Goal: Information Seeking & Learning: Learn about a topic

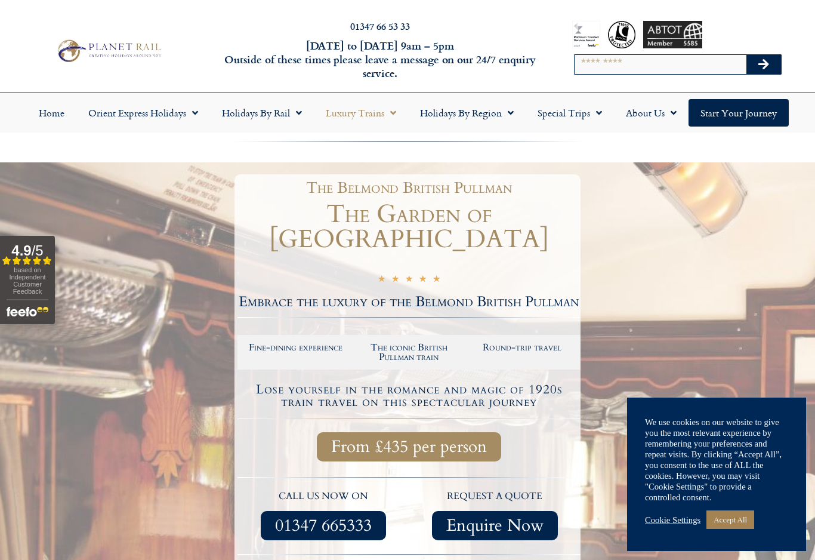
click at [384, 115] on span "Menu" at bounding box center [390, 112] width 12 height 21
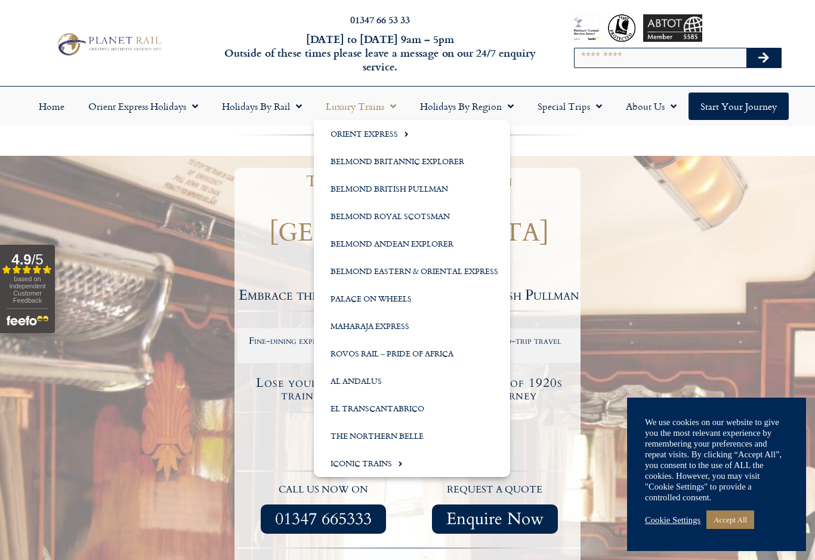
scroll to position [3, 0]
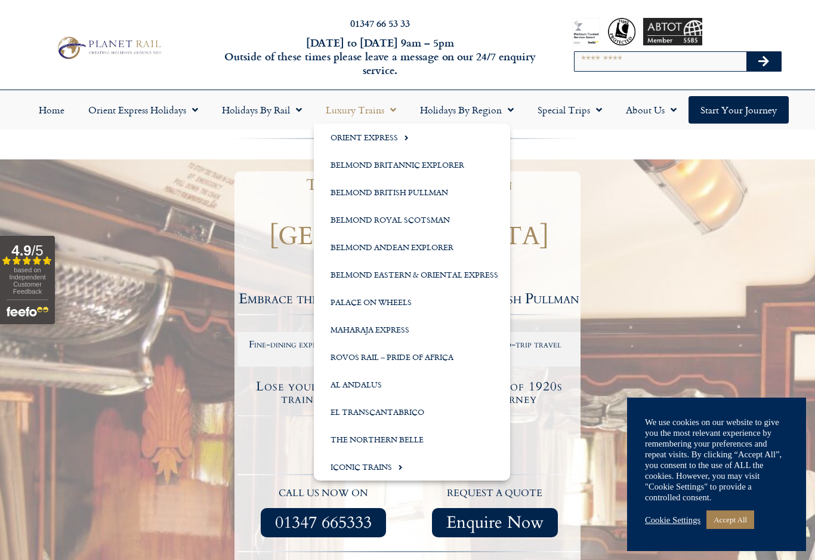
click at [382, 106] on link "Luxury Trains" at bounding box center [361, 109] width 94 height 27
click at [384, 113] on span "Menu" at bounding box center [390, 109] width 12 height 21
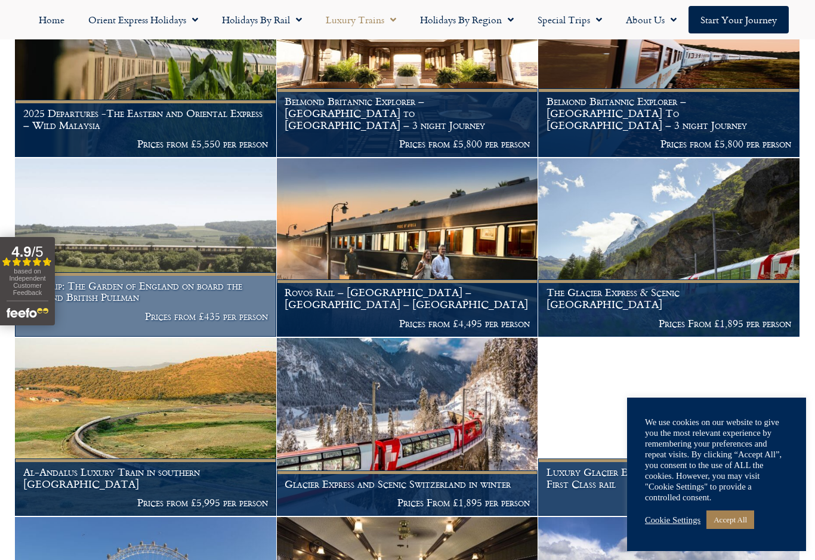
scroll to position [1042, 0]
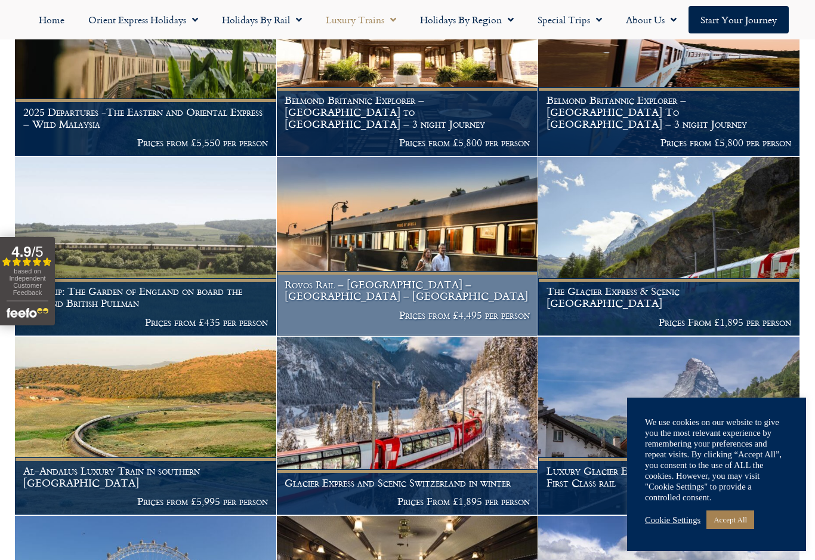
click at [448, 294] on h1 "Rovos Rail – Cape Town – Pretoria – Victoria Falls" at bounding box center [407, 290] width 245 height 23
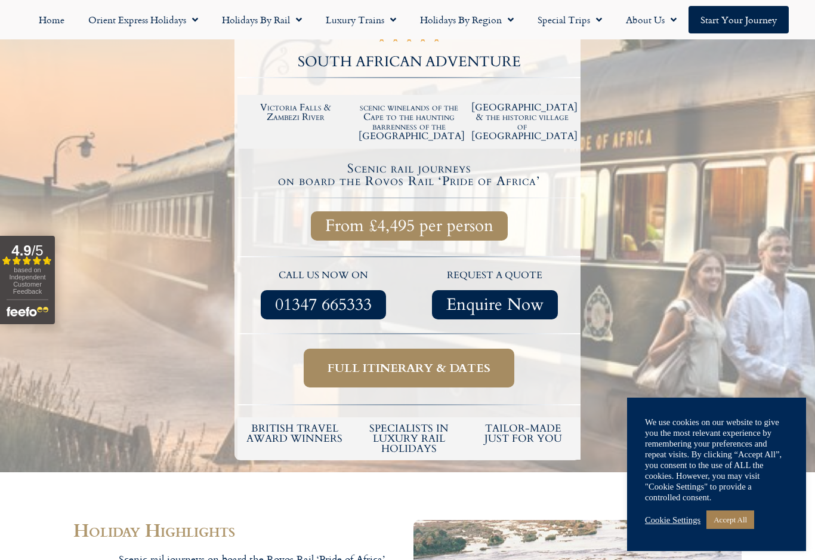
scroll to position [317, 0]
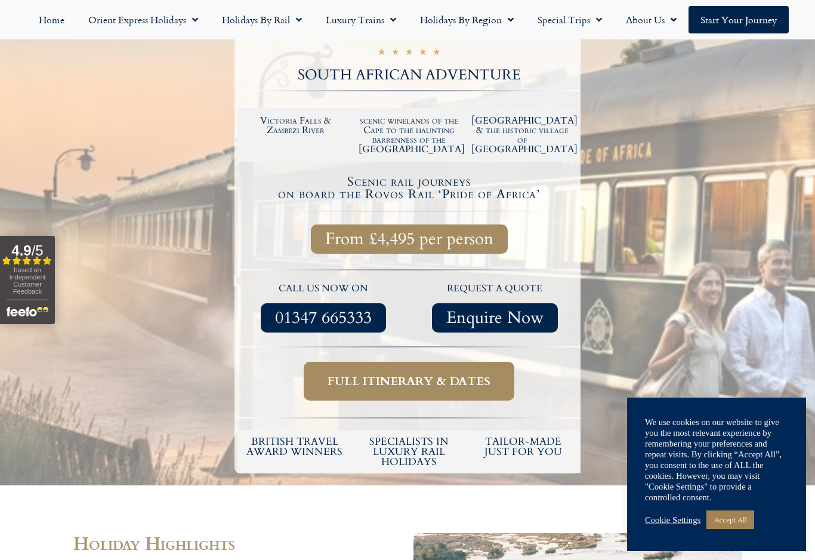
click at [461, 373] on span "Full itinerary & dates" at bounding box center [409, 380] width 163 height 15
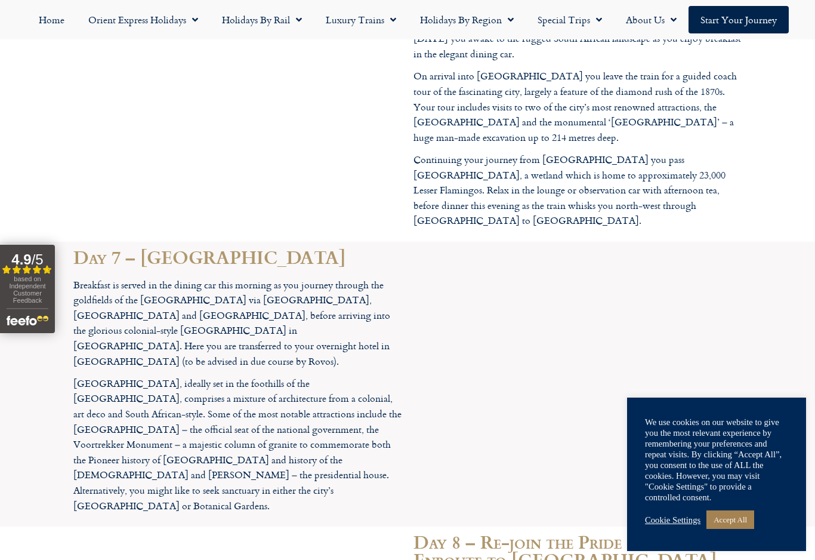
scroll to position [3156, 0]
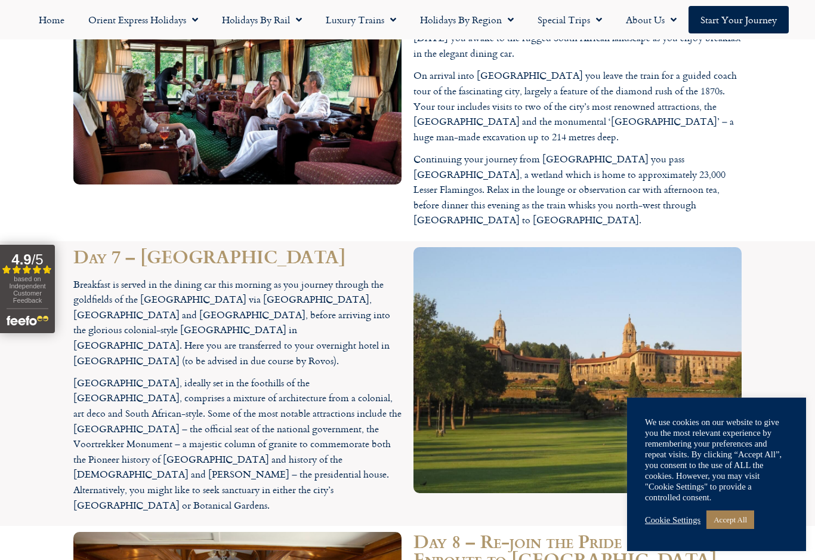
click at [760, 340] on section "Day 7 – Pretoria Breakfast is served in the dining car this morning as you jour…" at bounding box center [407, 383] width 815 height 285
click at [760, 328] on section "Day 7 – Pretoria Breakfast is served in the dining car this morning as you jour…" at bounding box center [407, 383] width 815 height 285
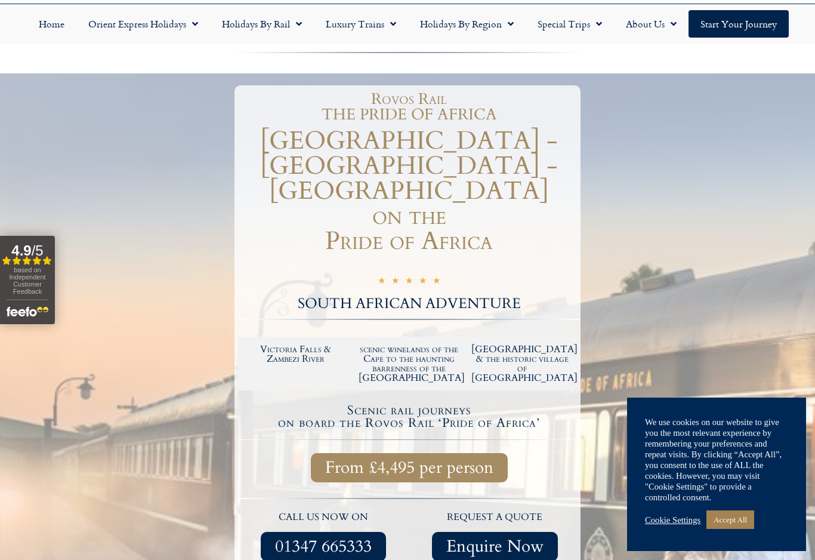
scroll to position [0, 0]
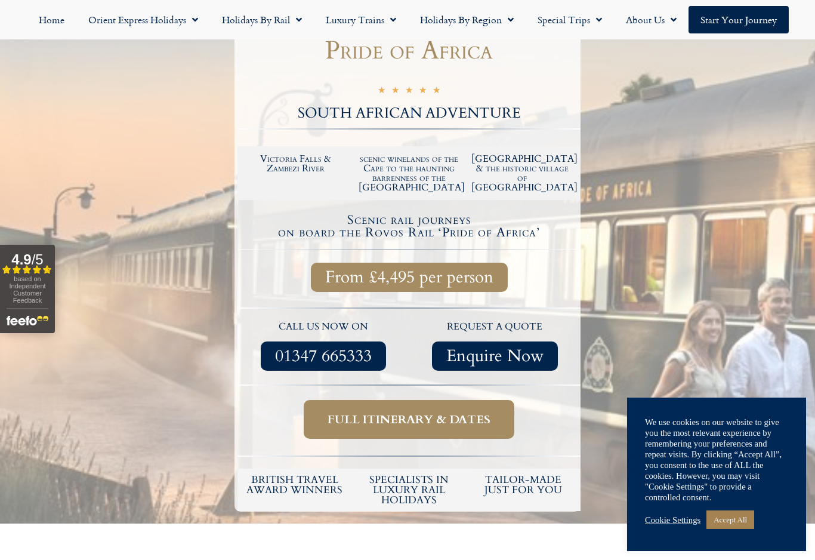
click at [478, 412] on span "Full itinerary & dates" at bounding box center [409, 419] width 163 height 15
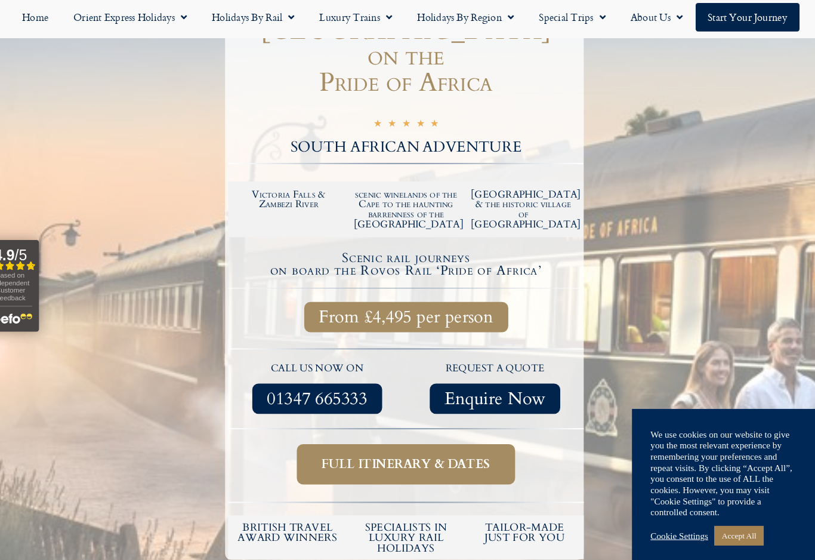
scroll to position [248, 0]
click at [456, 301] on span "From £4,495 per person" at bounding box center [409, 308] width 168 height 15
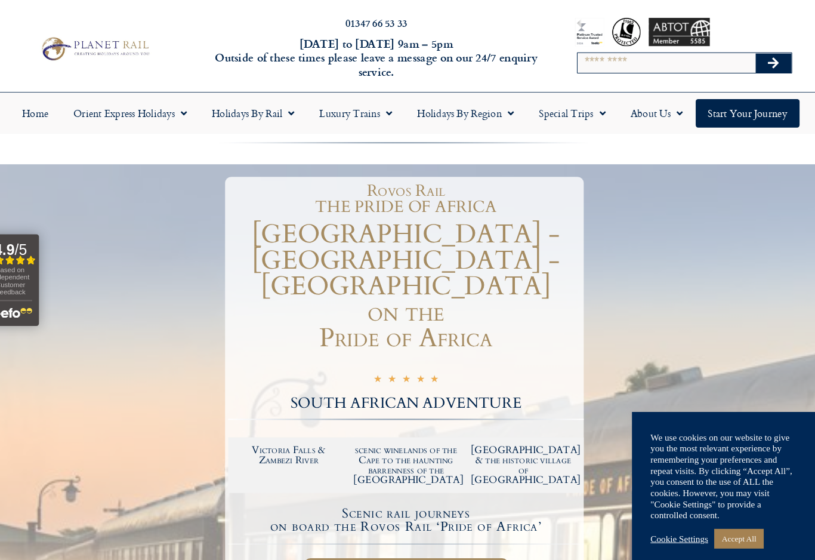
scroll to position [0, 0]
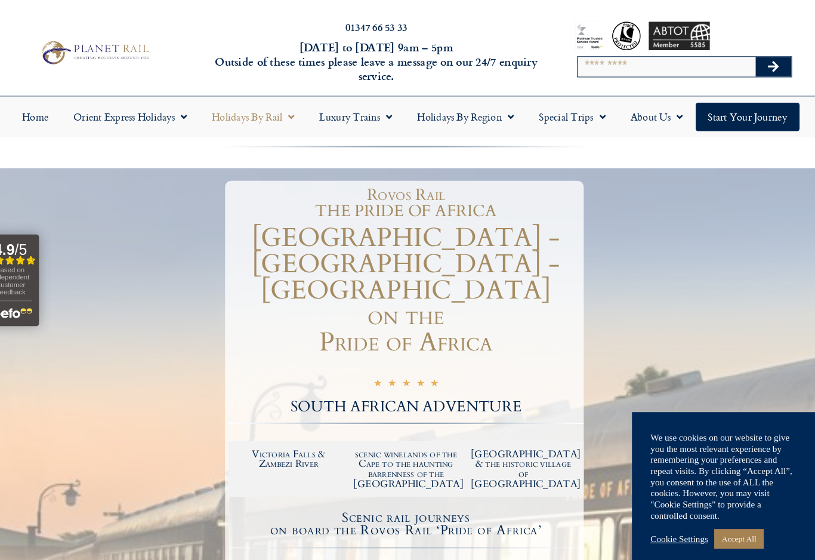
click at [260, 113] on link "Holidays by Rail" at bounding box center [262, 112] width 104 height 27
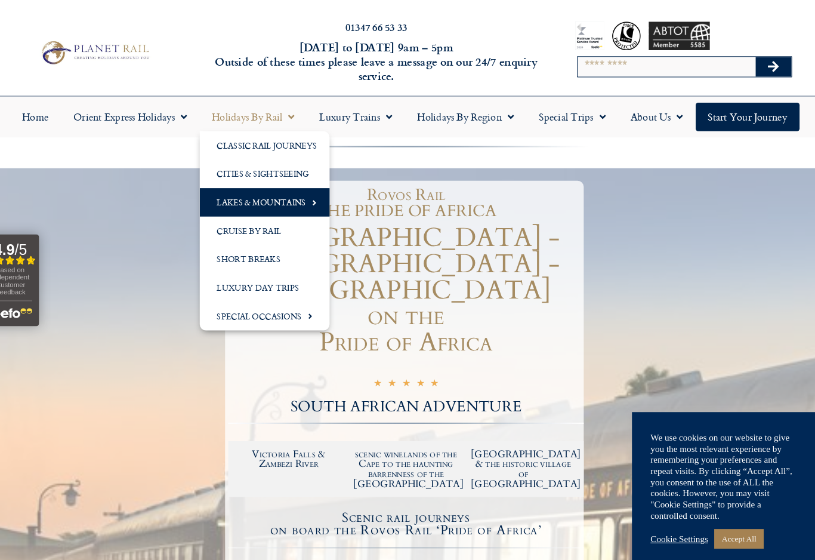
click at [282, 194] on link "Lakes & Mountains" at bounding box center [272, 194] width 125 height 27
click at [390, 194] on link "The GoldenPass" at bounding box center [388, 194] width 106 height 27
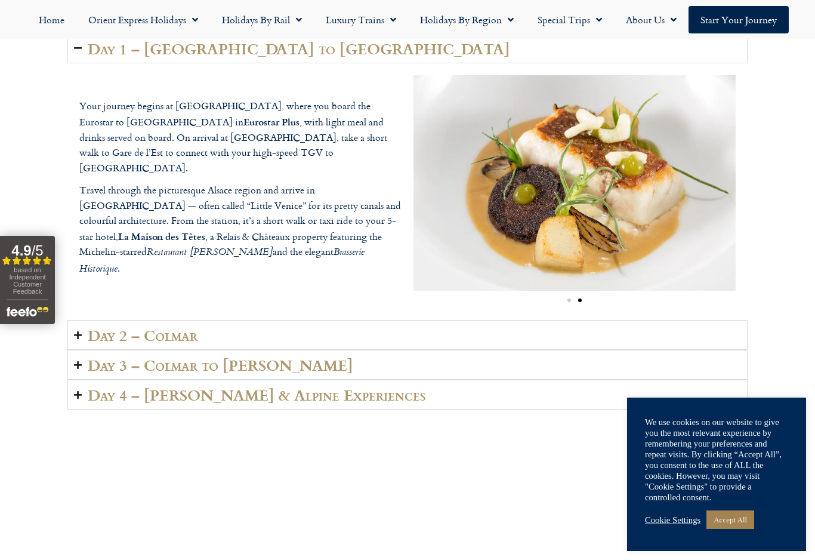
scroll to position [1815, 0]
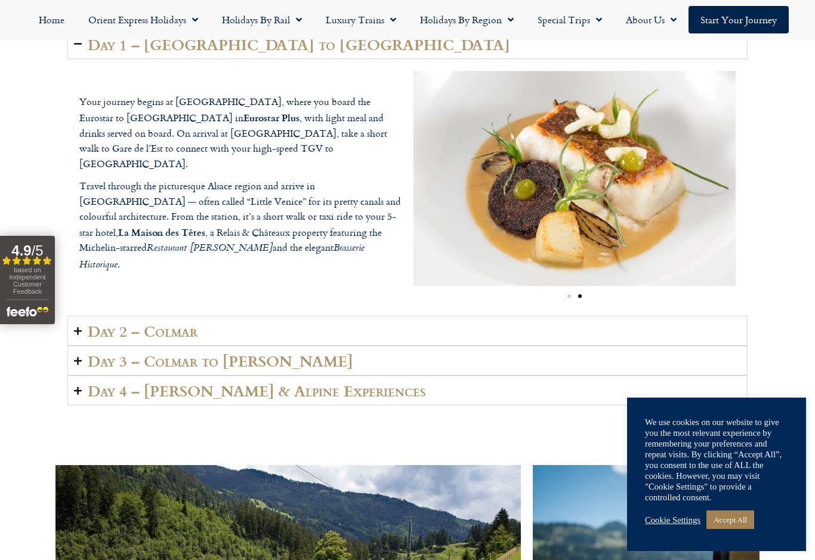
click at [82, 322] on summary "Day 2 – Colmar" at bounding box center [407, 331] width 680 height 30
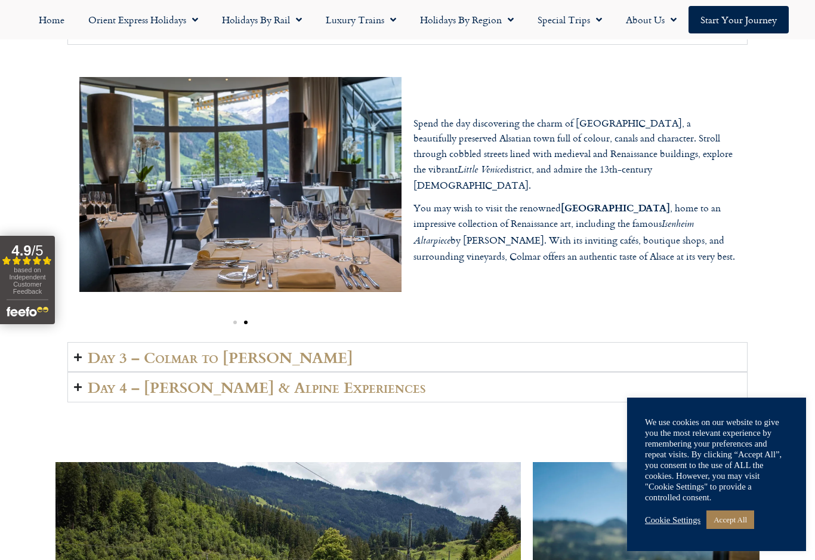
scroll to position [1860, 0]
click at [92, 348] on h2 "Day 3 – Colmar to Lenk" at bounding box center [220, 356] width 265 height 17
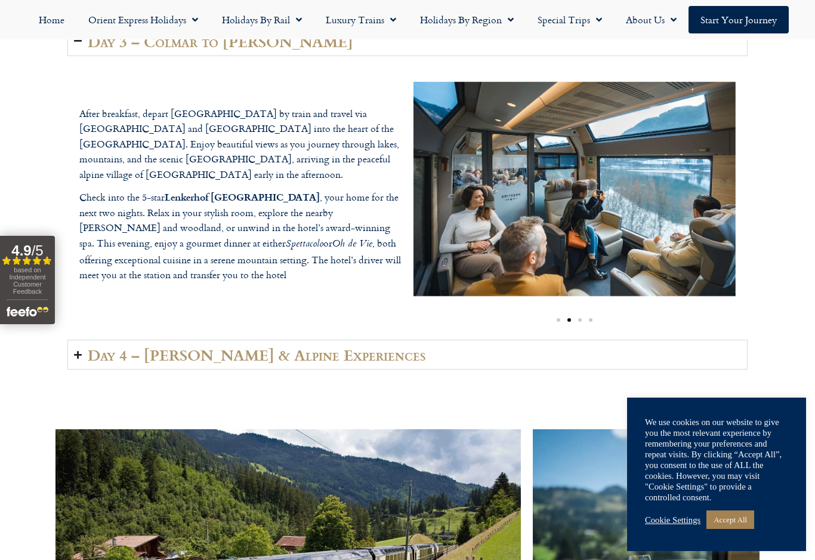
scroll to position [1879, 0]
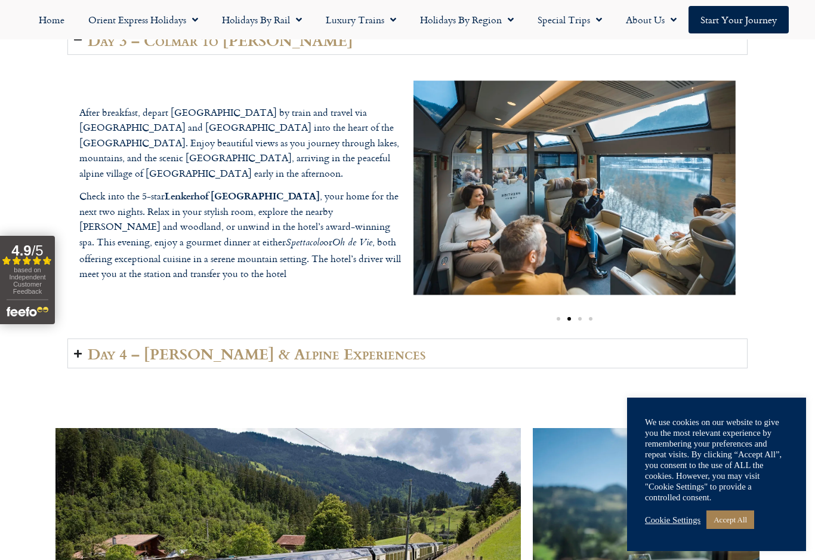
click at [297, 356] on h2 "Day 4 – Lenk & Alpine Experiences" at bounding box center [257, 353] width 338 height 17
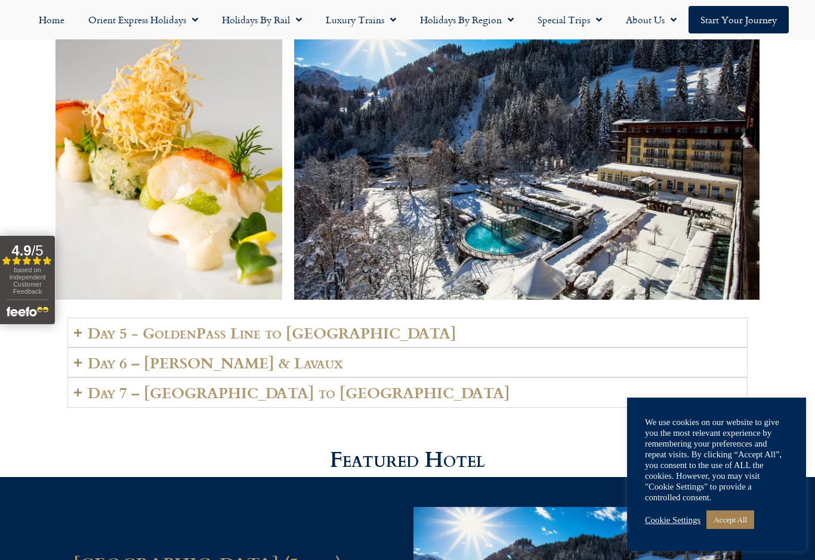
scroll to position [2648, 0]
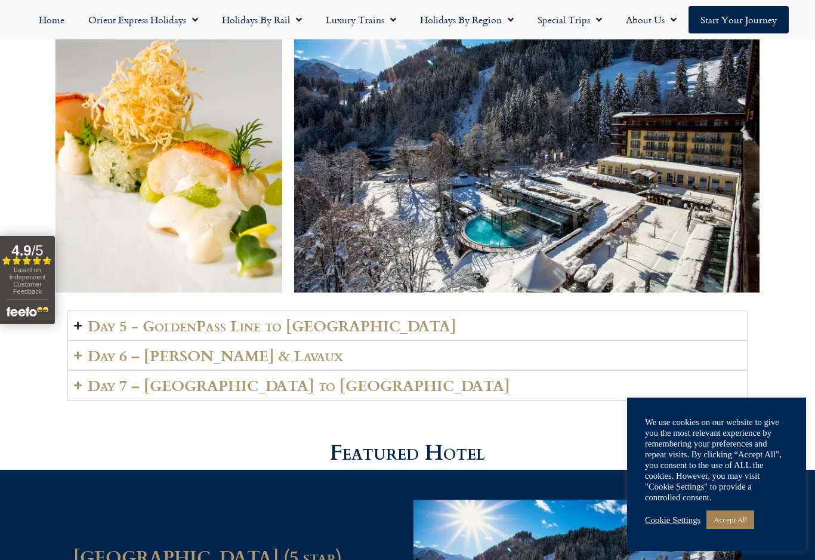
click at [305, 317] on h2 "Day 5 - GoldenPass Line to Vevey" at bounding box center [272, 325] width 369 height 17
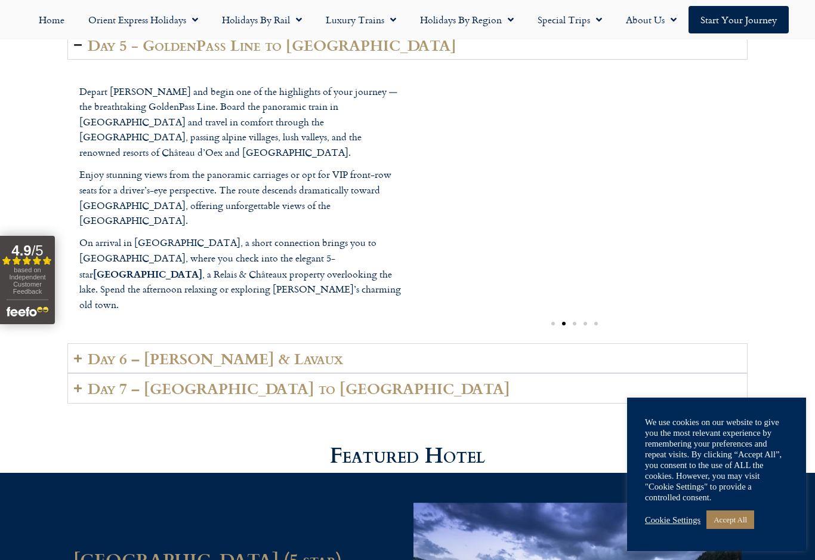
scroll to position [2930, 0]
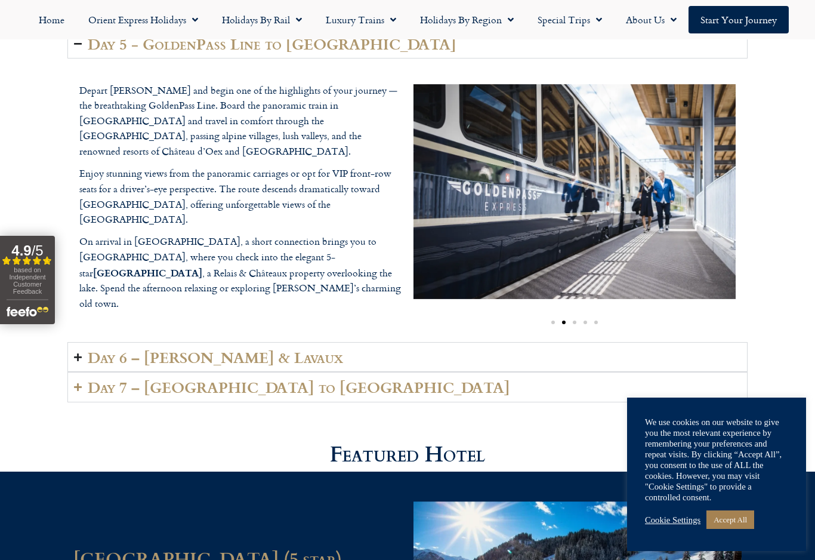
click at [251, 348] on h2 "Day 6 – Vevey & Lavaux" at bounding box center [215, 356] width 255 height 17
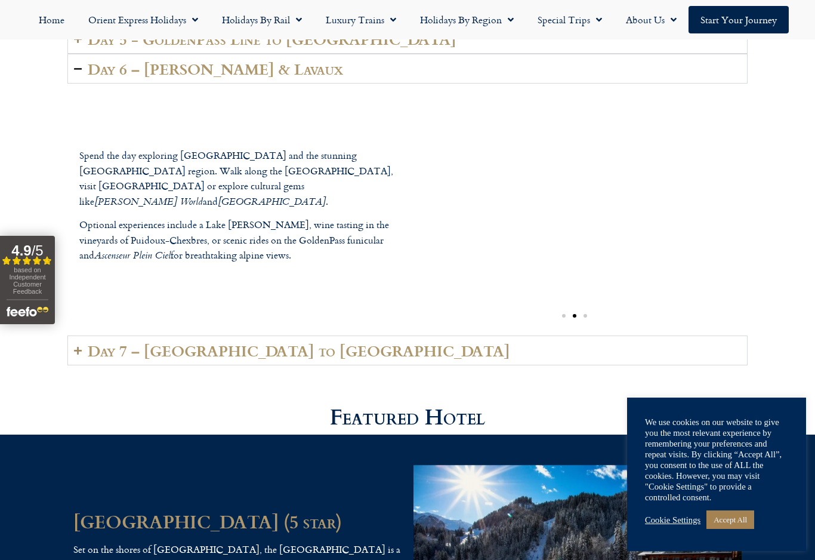
scroll to position [2936, 0]
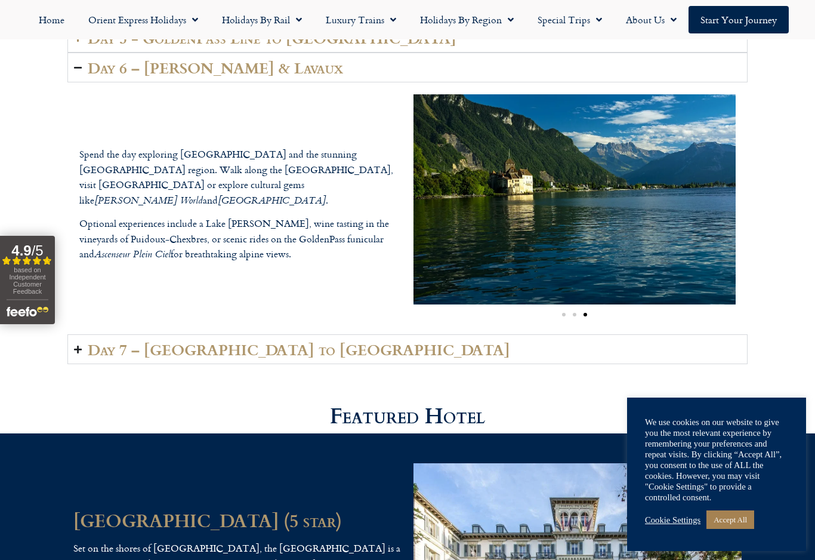
click at [558, 334] on summary "Day 7 – Vevey to London" at bounding box center [407, 349] width 680 height 30
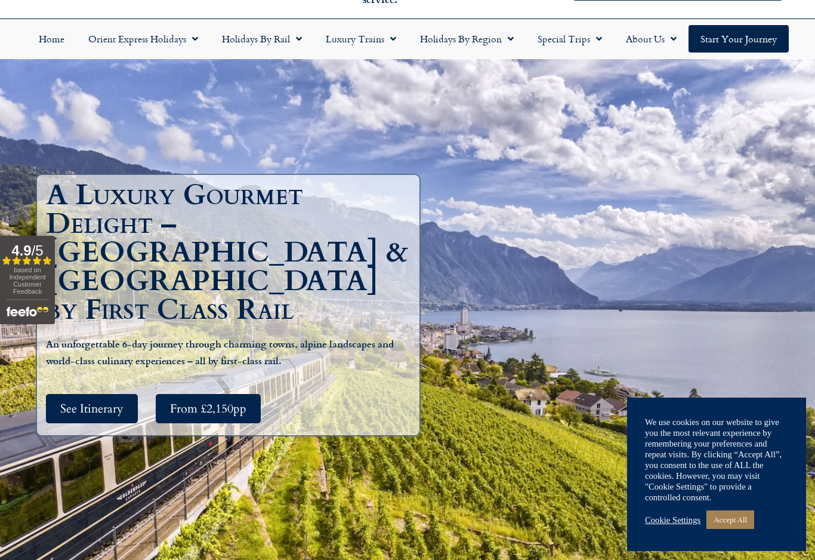
scroll to position [0, 0]
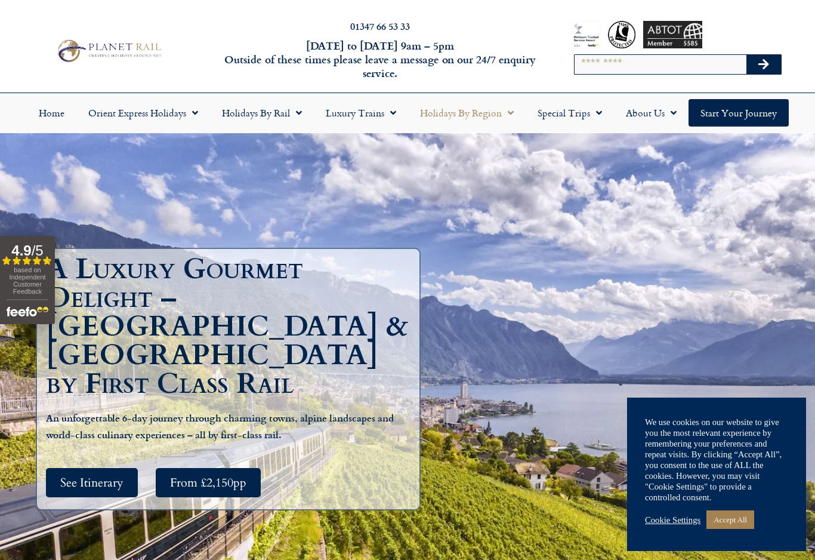
click at [492, 113] on link "Holidays by Region" at bounding box center [467, 112] width 118 height 27
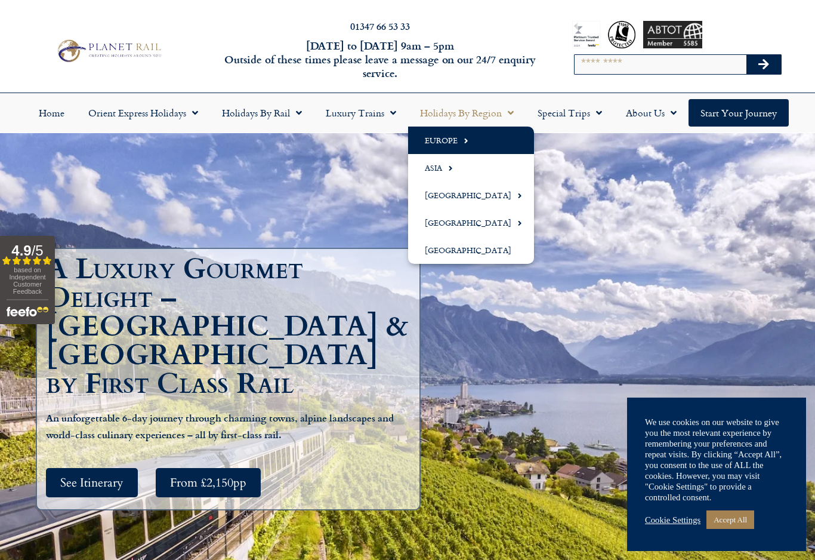
click at [449, 143] on link "Europe" at bounding box center [471, 139] width 126 height 27
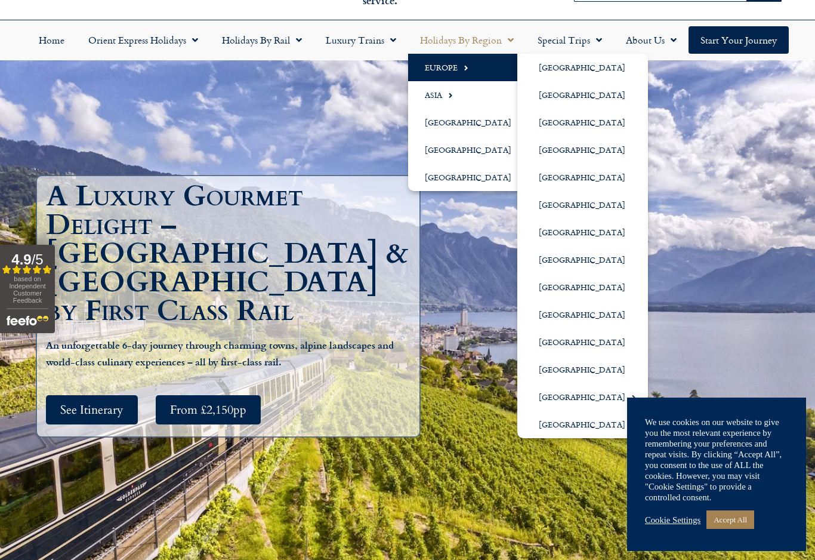
scroll to position [91, 0]
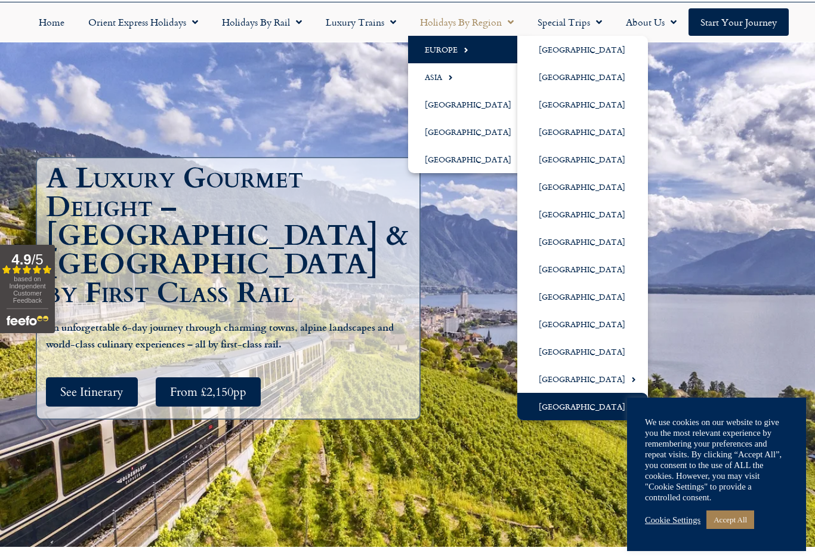
click at [577, 401] on link "[GEOGRAPHIC_DATA]" at bounding box center [582, 406] width 131 height 27
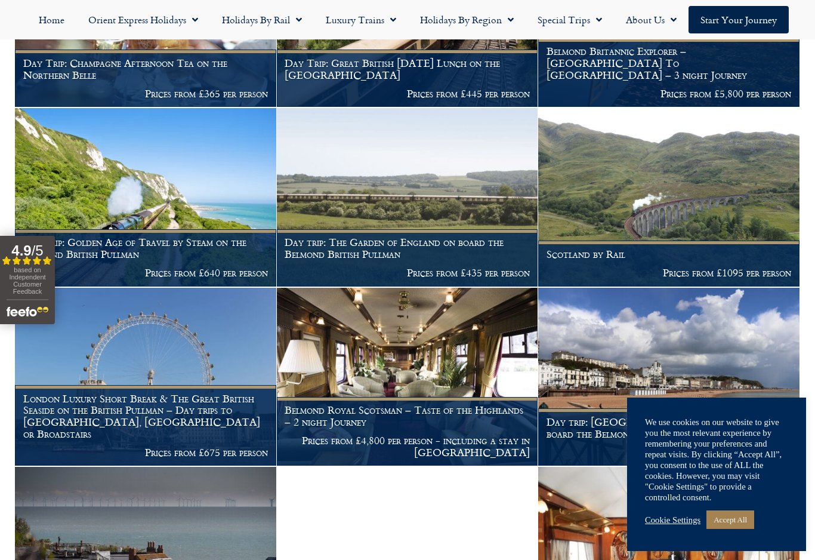
scroll to position [709, 0]
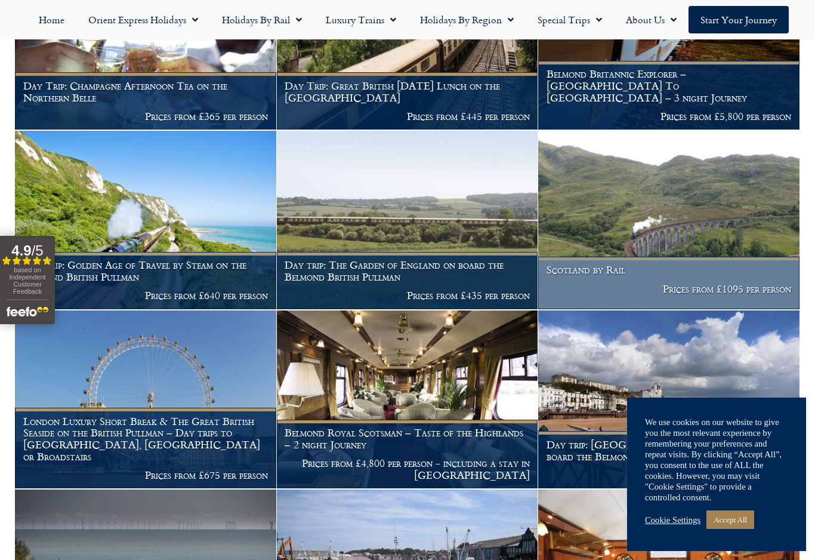
click at [698, 278] on figcaption "Scotland by Rail Prices from £1095 per person" at bounding box center [668, 283] width 261 height 52
